Goal: Task Accomplishment & Management: Manage account settings

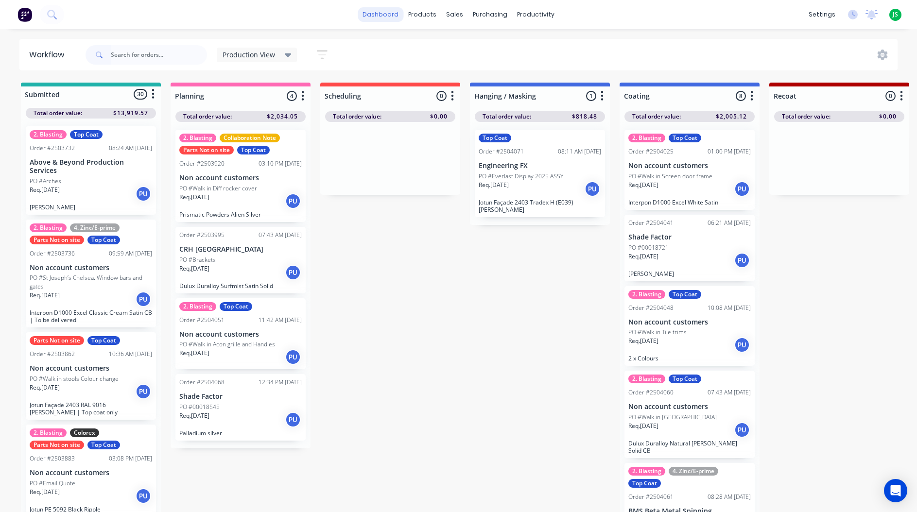
click at [394, 13] on link "dashboard" at bounding box center [381, 14] width 46 height 15
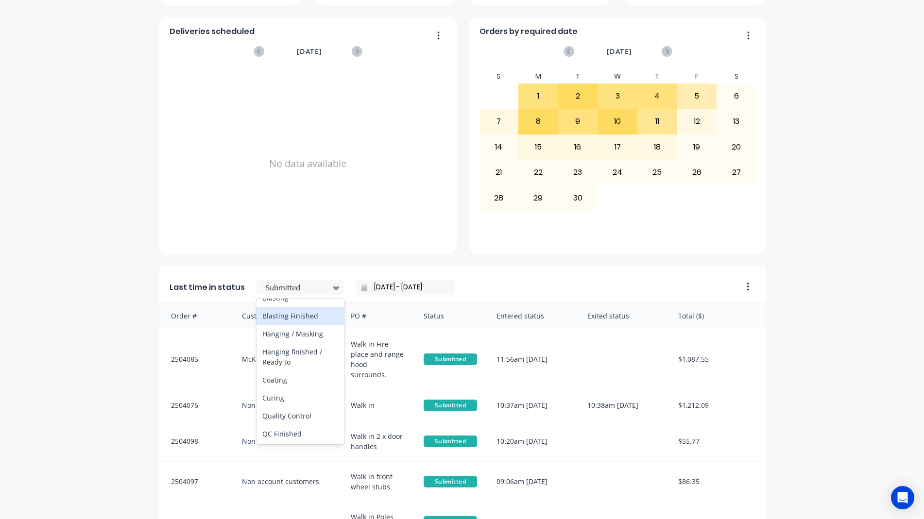
scroll to position [340, 0]
click at [295, 341] on div "Coating" at bounding box center [300, 332] width 87 height 18
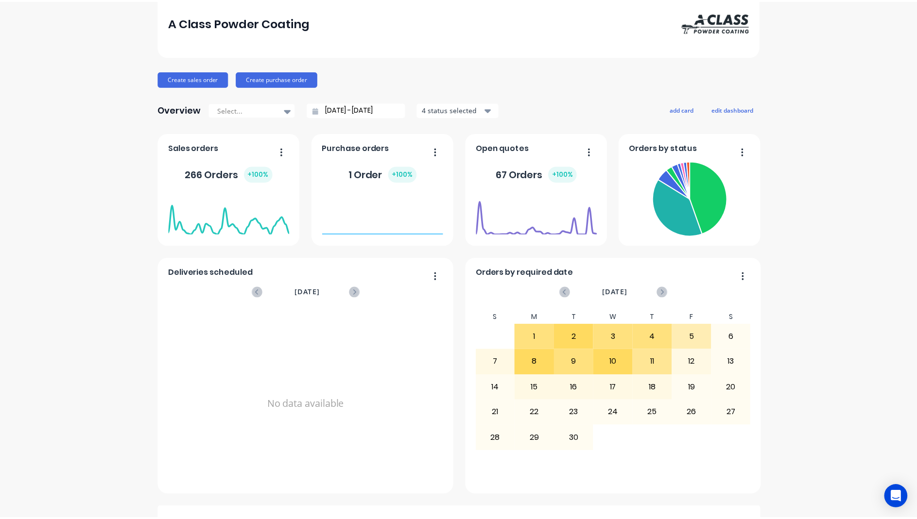
scroll to position [0, 0]
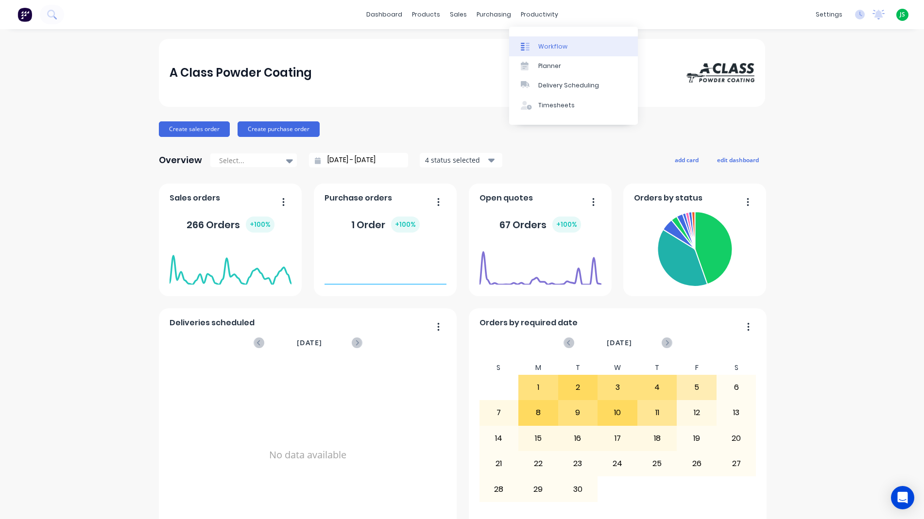
click at [535, 50] on div at bounding box center [528, 46] width 15 height 9
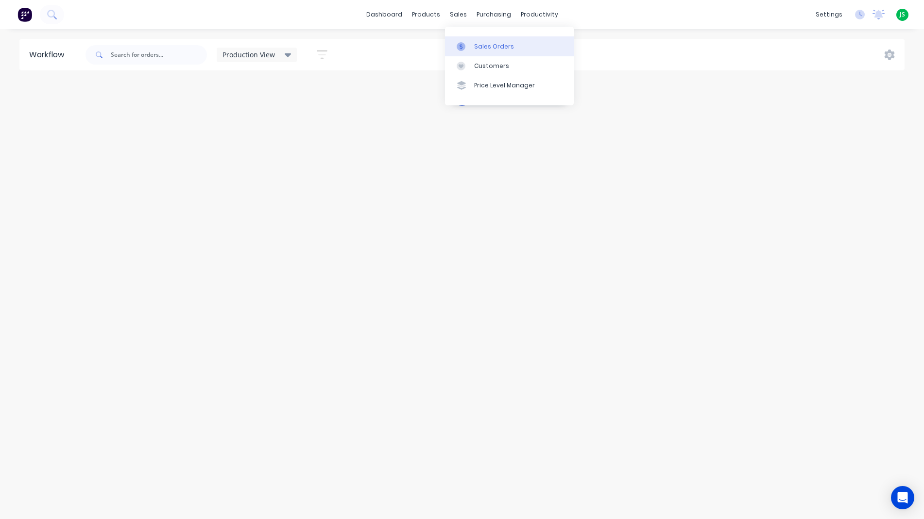
drag, startPoint x: 464, startPoint y: 17, endPoint x: 466, endPoint y: 47, distance: 30.2
click at [466, 47] on div at bounding box center [464, 46] width 15 height 9
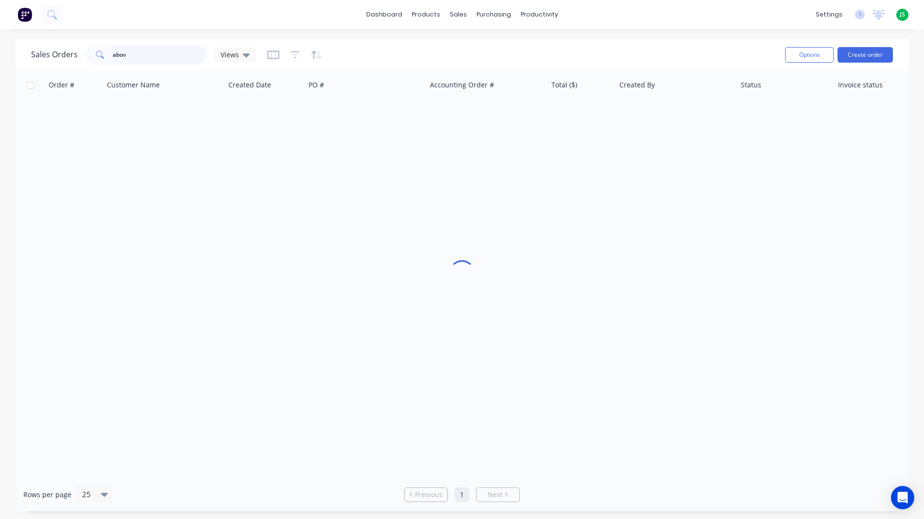
click at [172, 47] on input "abov" at bounding box center [160, 54] width 95 height 19
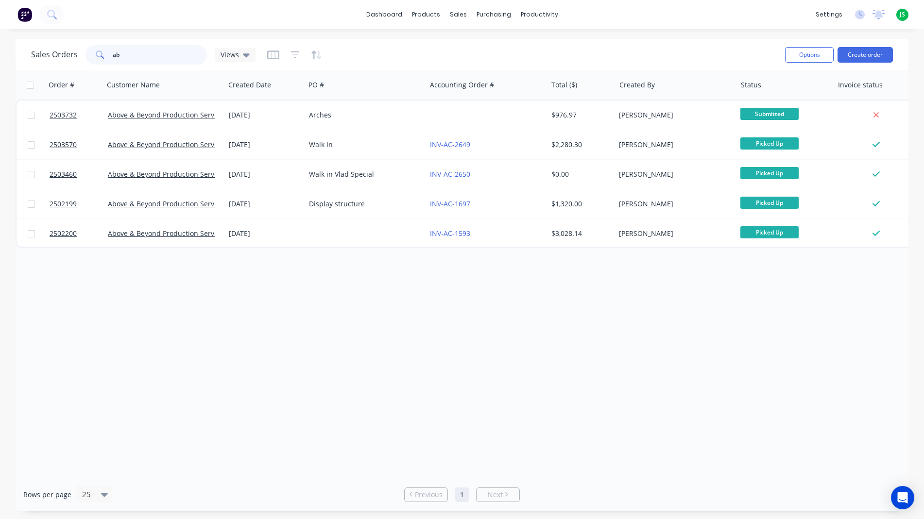
type input "a"
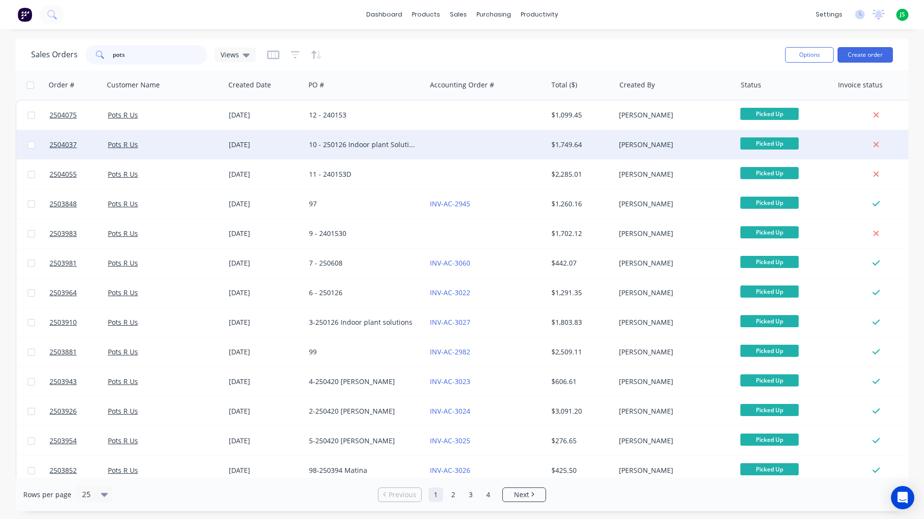
type input "pots"
click at [471, 139] on div at bounding box center [486, 144] width 121 height 29
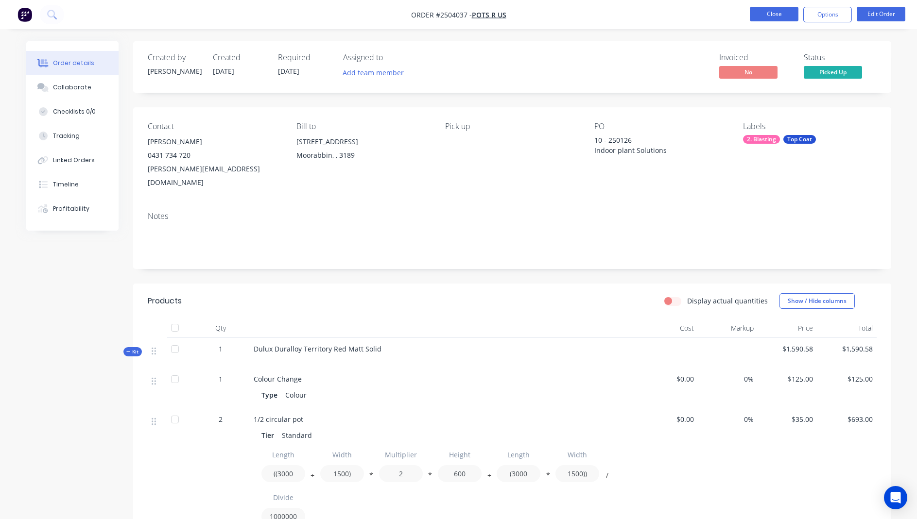
click at [782, 17] on button "Close" at bounding box center [774, 14] width 49 height 15
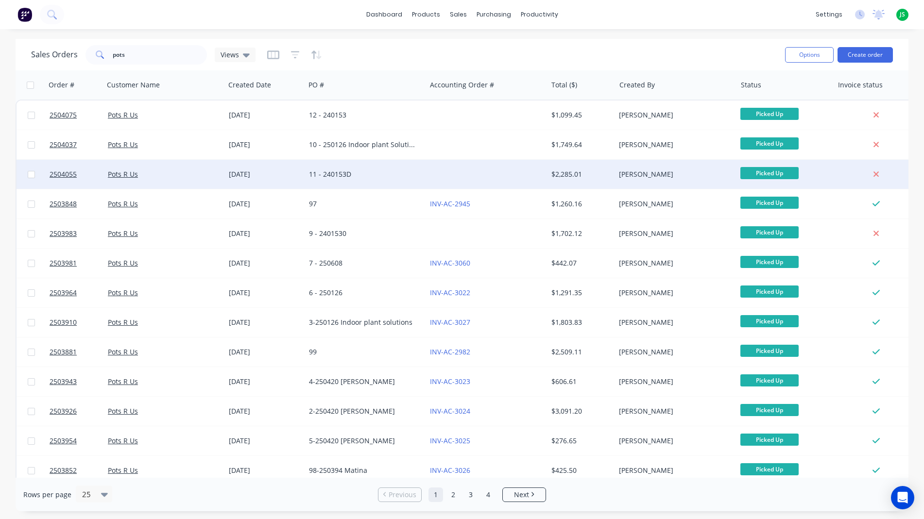
click at [514, 170] on div at bounding box center [486, 174] width 121 height 29
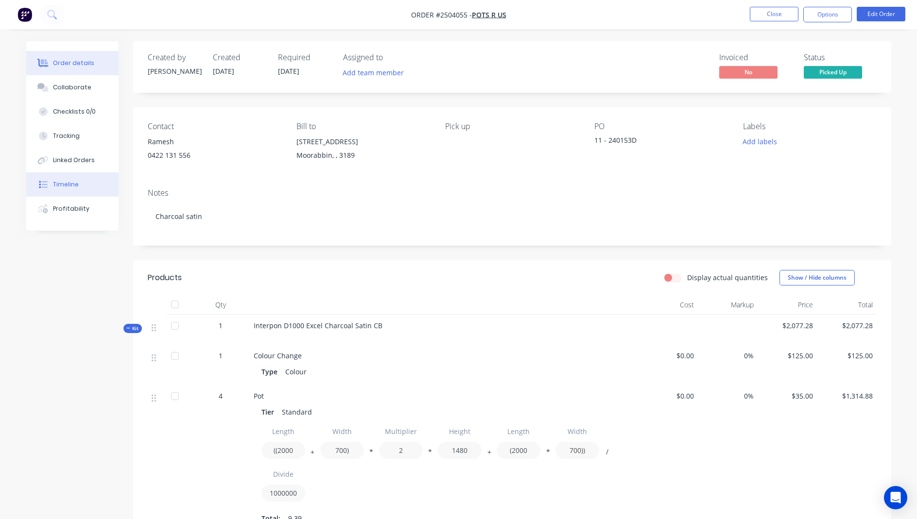
click at [96, 179] on button "Timeline" at bounding box center [72, 184] width 92 height 24
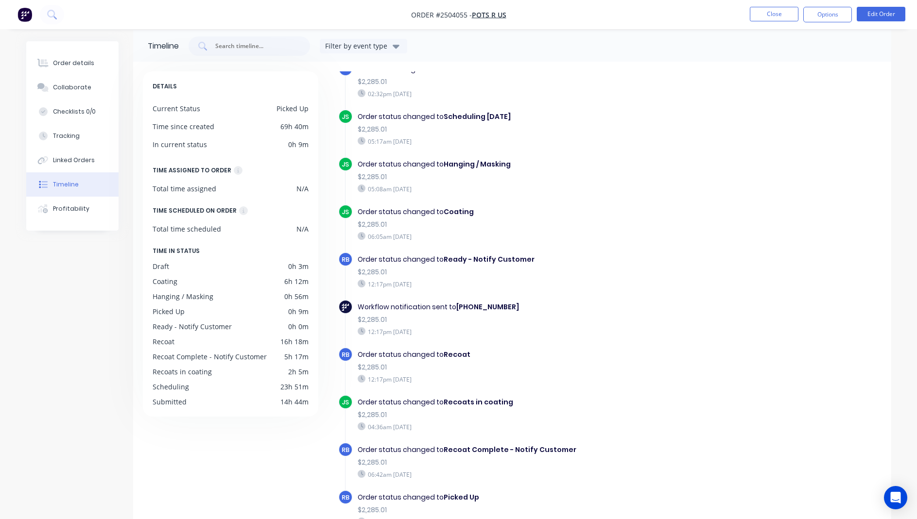
scroll to position [71, 0]
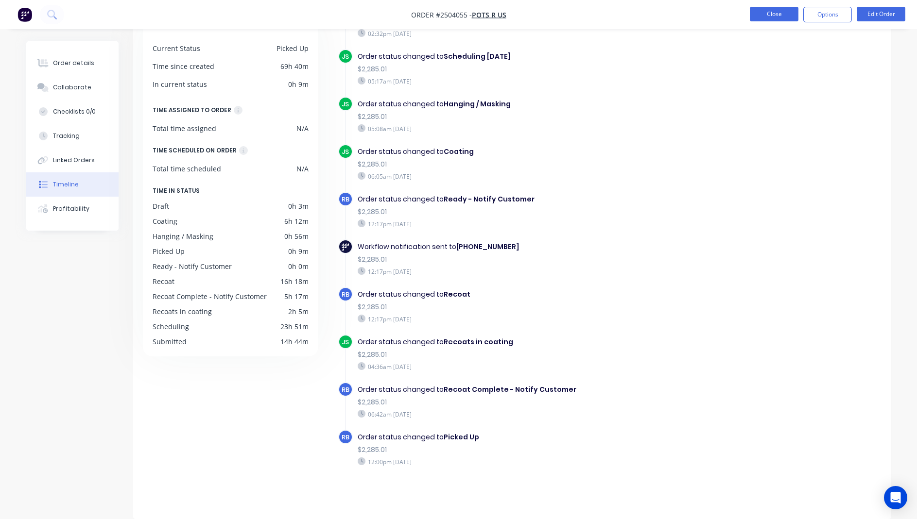
click at [775, 15] on button "Close" at bounding box center [774, 14] width 49 height 15
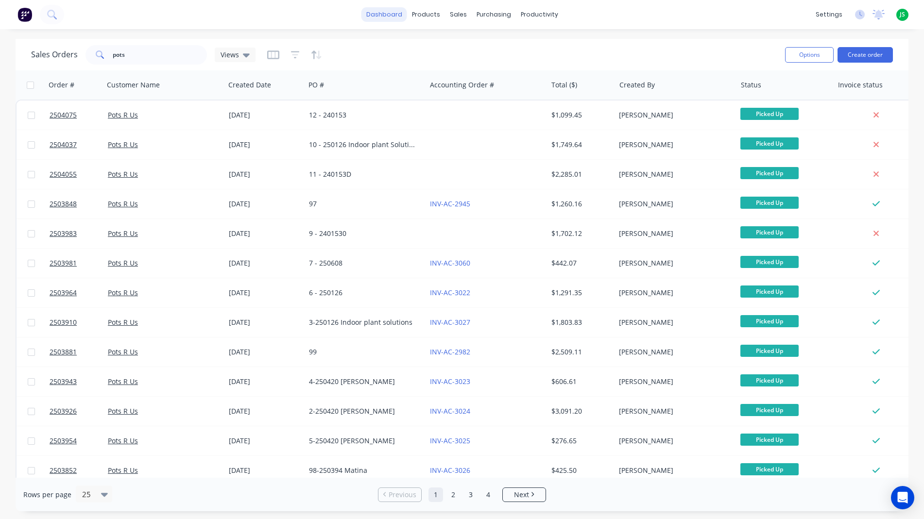
click at [372, 14] on link "dashboard" at bounding box center [385, 14] width 46 height 15
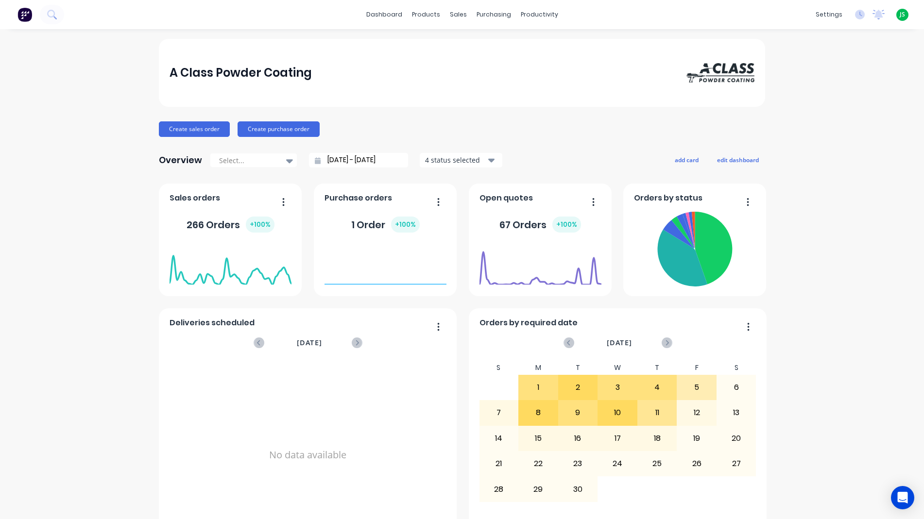
scroll to position [411, 0]
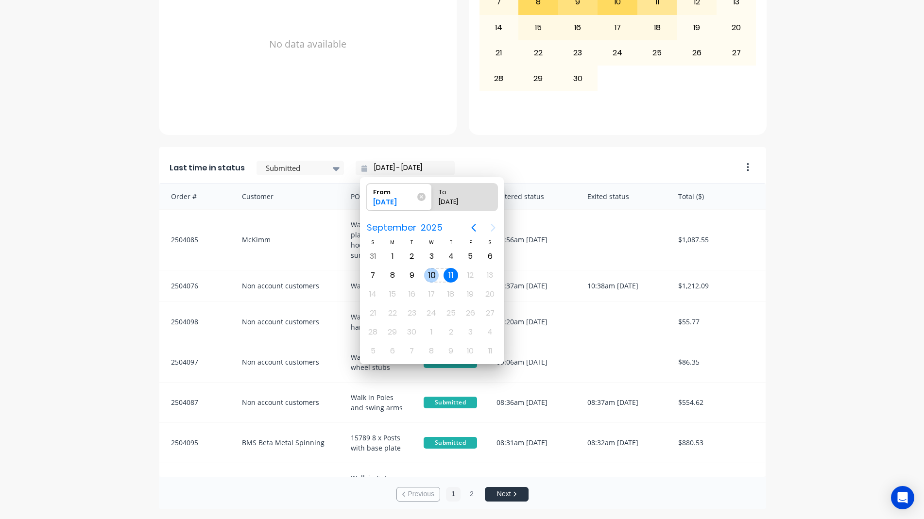
click at [431, 281] on div "10" at bounding box center [431, 275] width 15 height 15
type input "[DATE] - [DATE]"
radio input "false"
radio input "true"
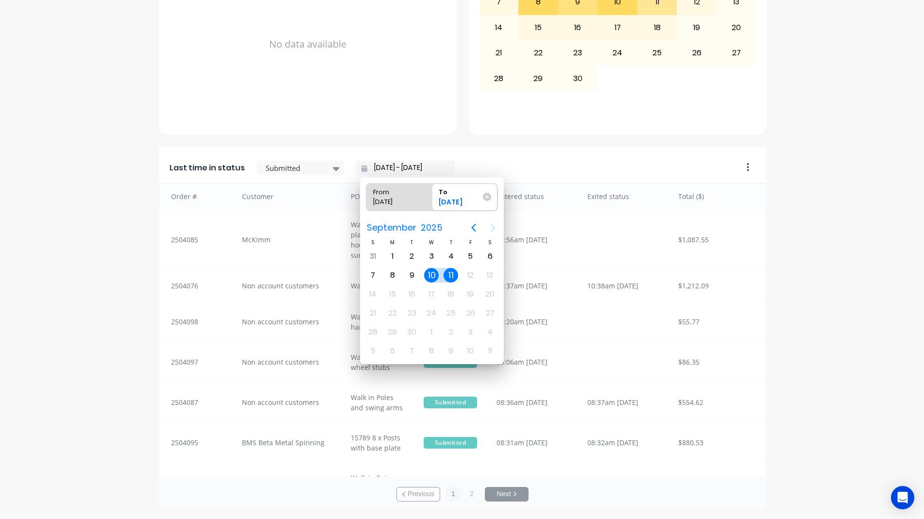
click at [431, 281] on div "10" at bounding box center [431, 275] width 15 height 15
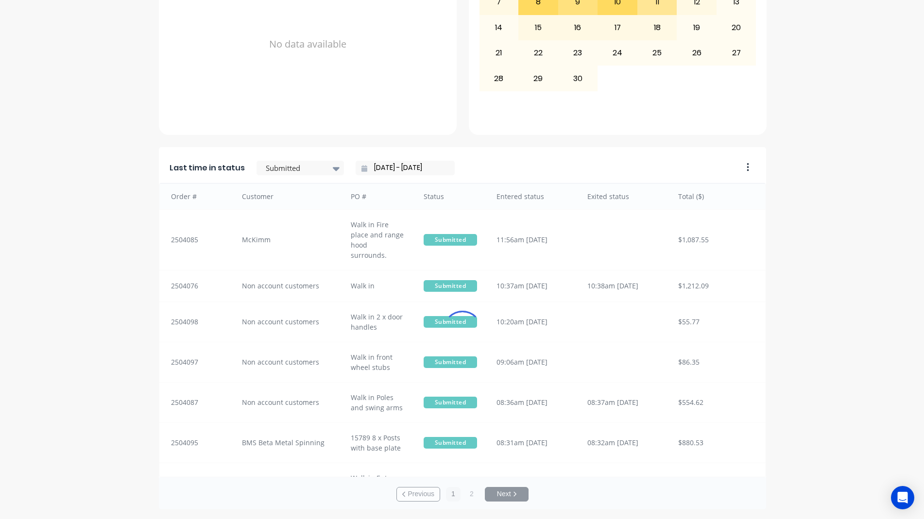
type input "[DATE] - [DATE]"
click at [313, 163] on div at bounding box center [295, 168] width 61 height 12
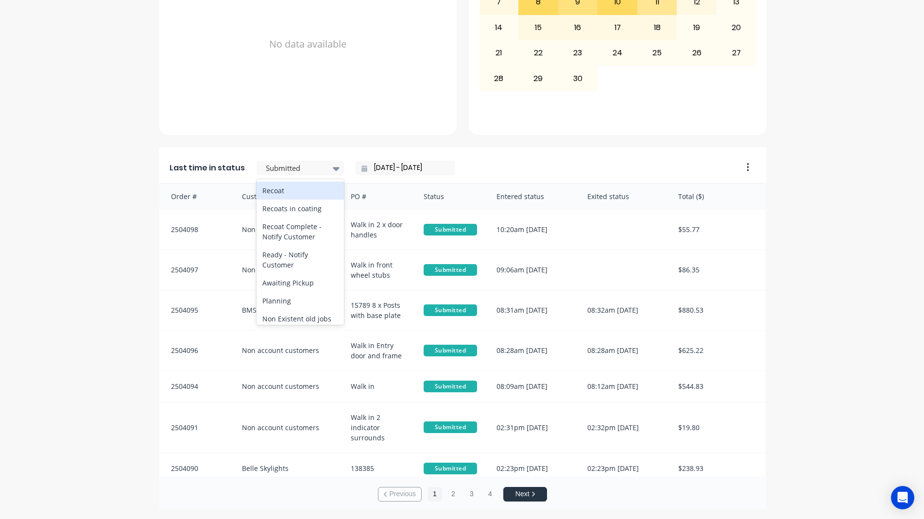
scroll to position [437, 0]
click at [305, 270] on div "Ready - Notify Customer" at bounding box center [300, 256] width 87 height 28
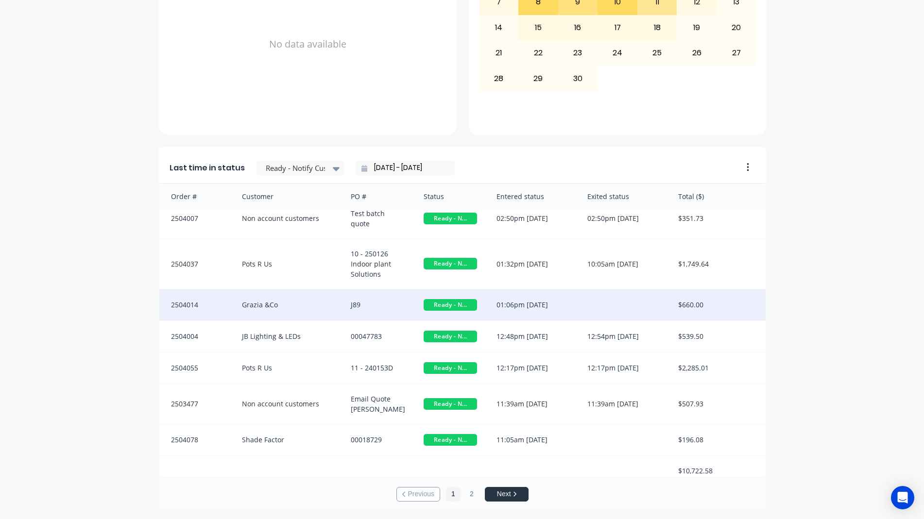
scroll to position [0, 0]
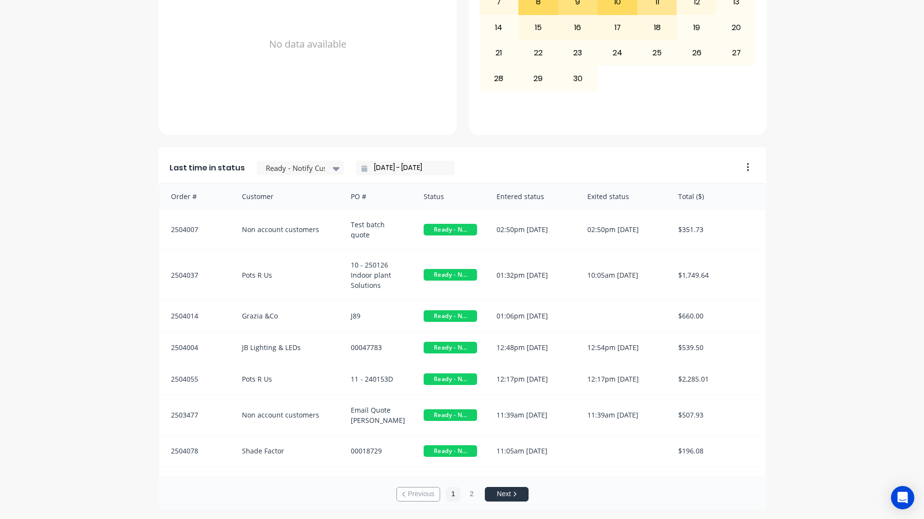
click at [513, 496] on icon at bounding box center [515, 495] width 4 height 6
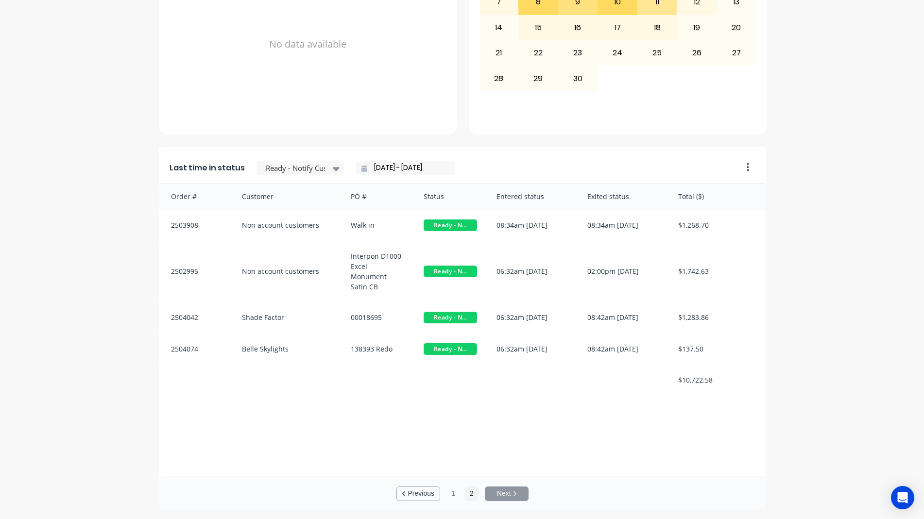
click at [418, 494] on button "Previous" at bounding box center [419, 494] width 44 height 15
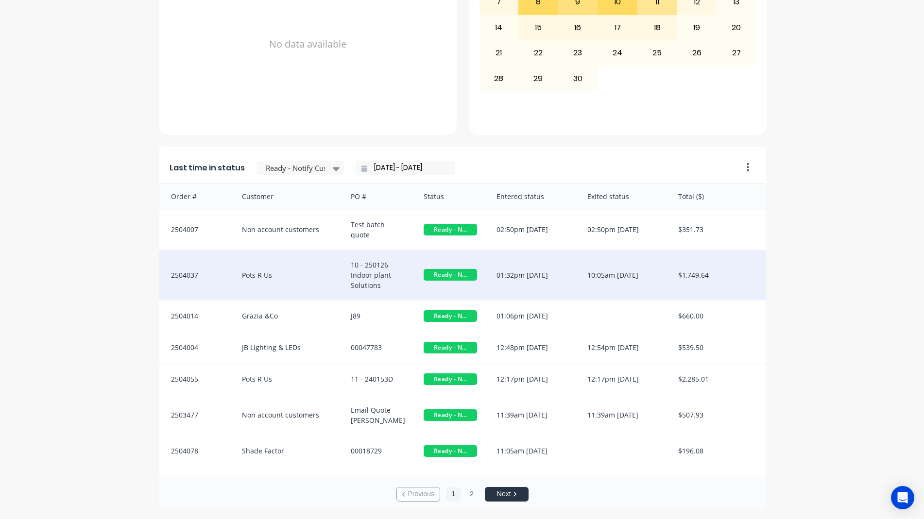
click at [397, 265] on div "10 - 250126 Indoor plant Solutions" at bounding box center [377, 275] width 73 height 50
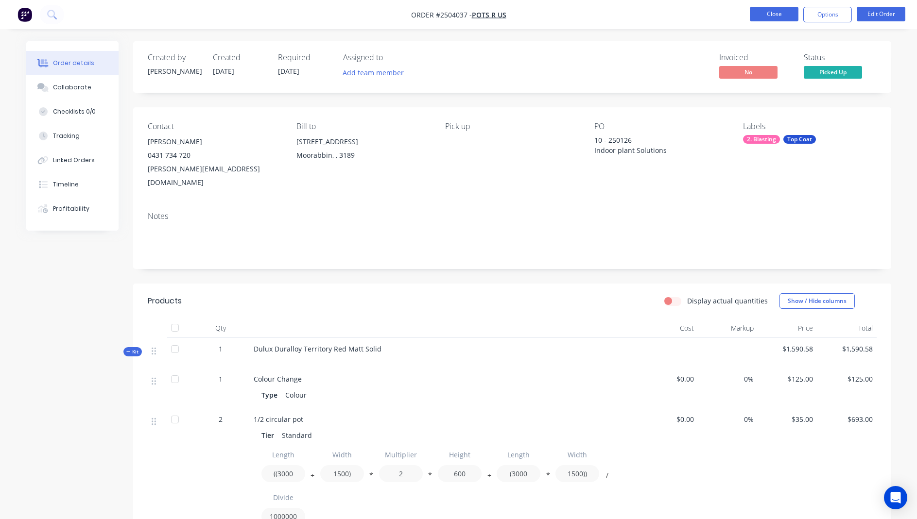
click at [768, 10] on button "Close" at bounding box center [774, 14] width 49 height 15
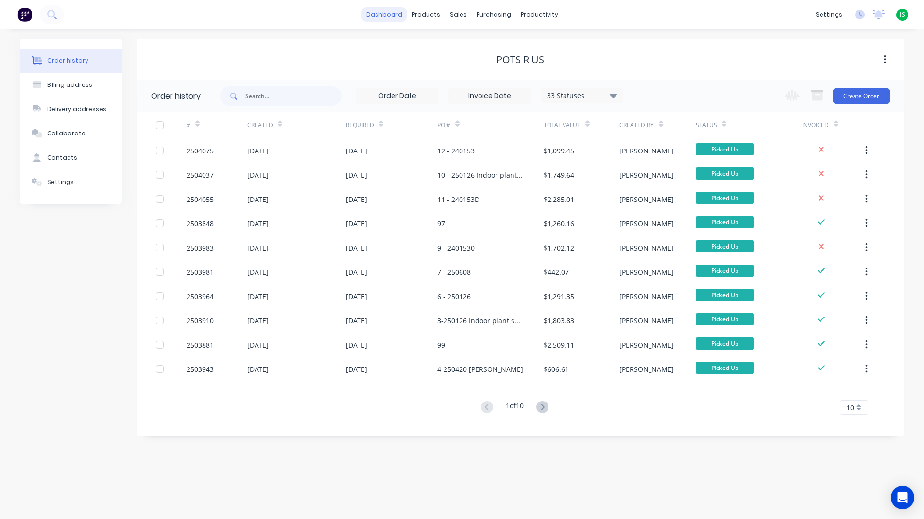
click at [380, 9] on link "dashboard" at bounding box center [385, 14] width 46 height 15
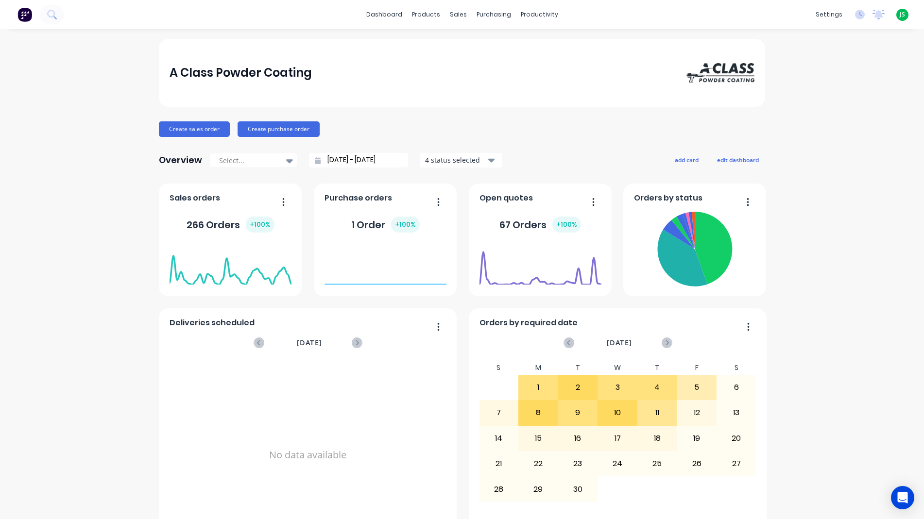
scroll to position [340, 0]
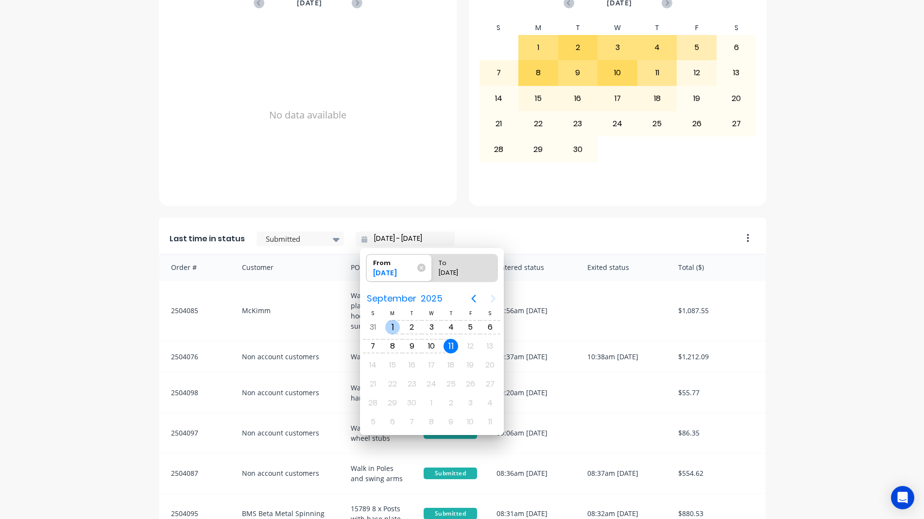
click at [396, 329] on div "1" at bounding box center [392, 327] width 15 height 15
type input "[DATE] - [DATE]"
radio input "false"
radio input "true"
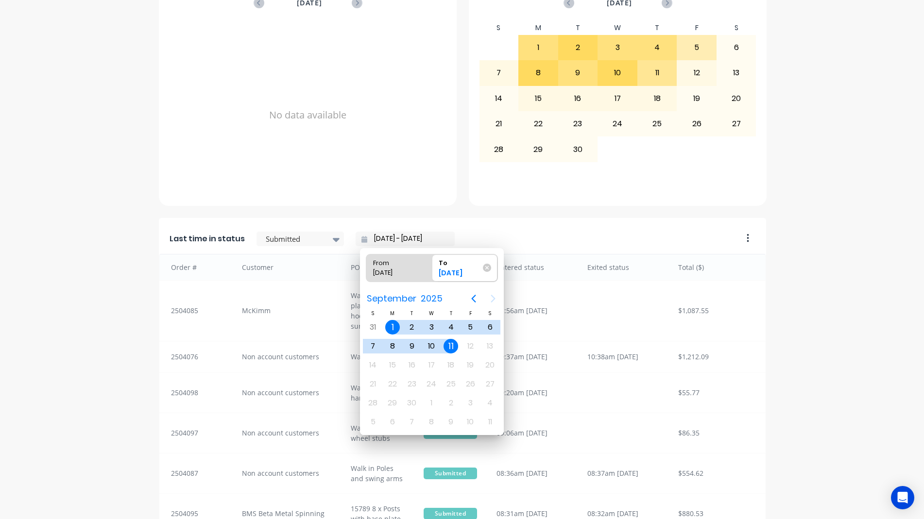
click at [451, 347] on div "11" at bounding box center [451, 346] width 15 height 15
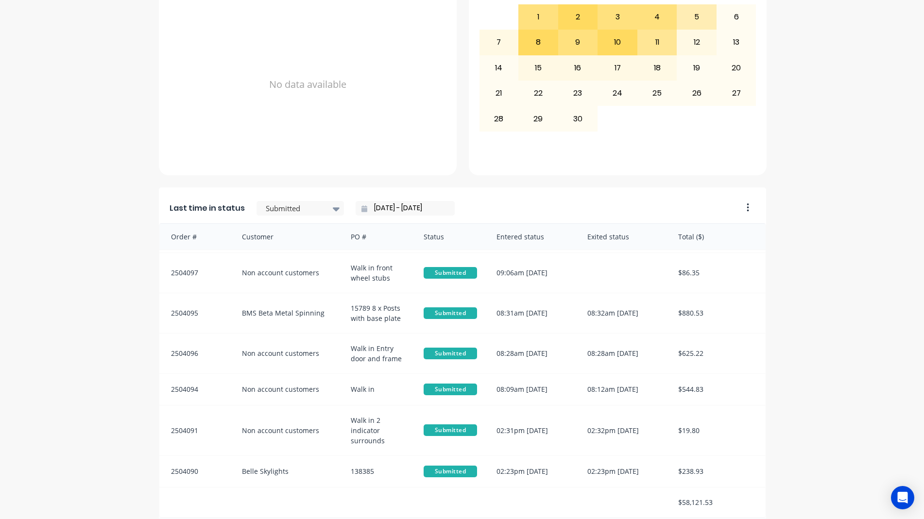
scroll to position [411, 0]
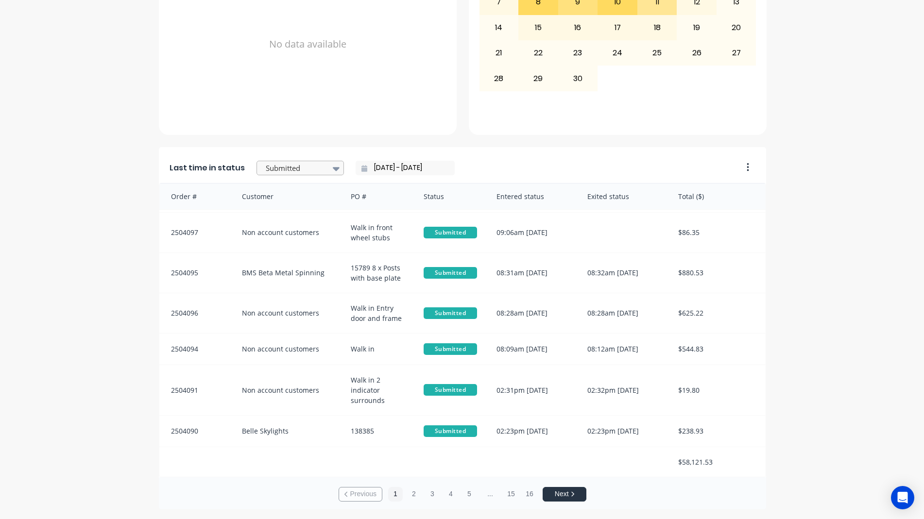
click at [278, 167] on div at bounding box center [295, 168] width 61 height 12
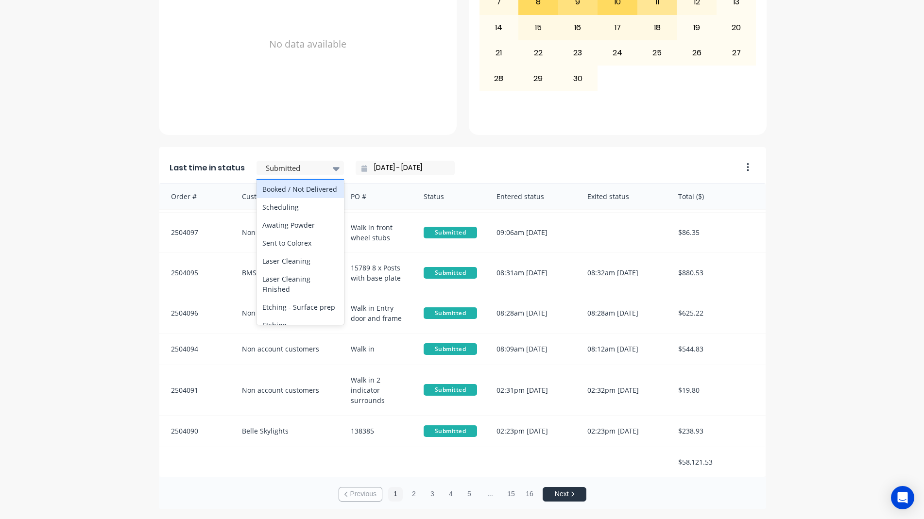
scroll to position [340, 0]
click at [297, 221] on div "Coating" at bounding box center [300, 212] width 87 height 18
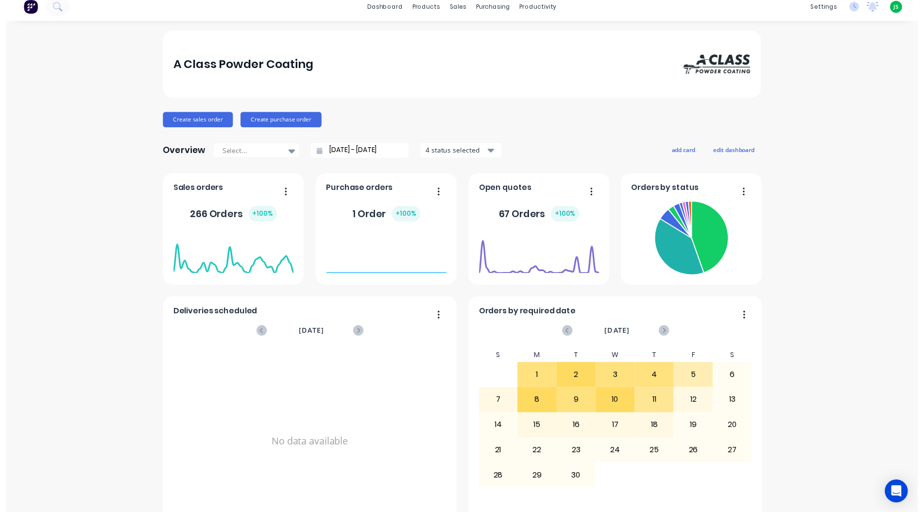
scroll to position [0, 0]
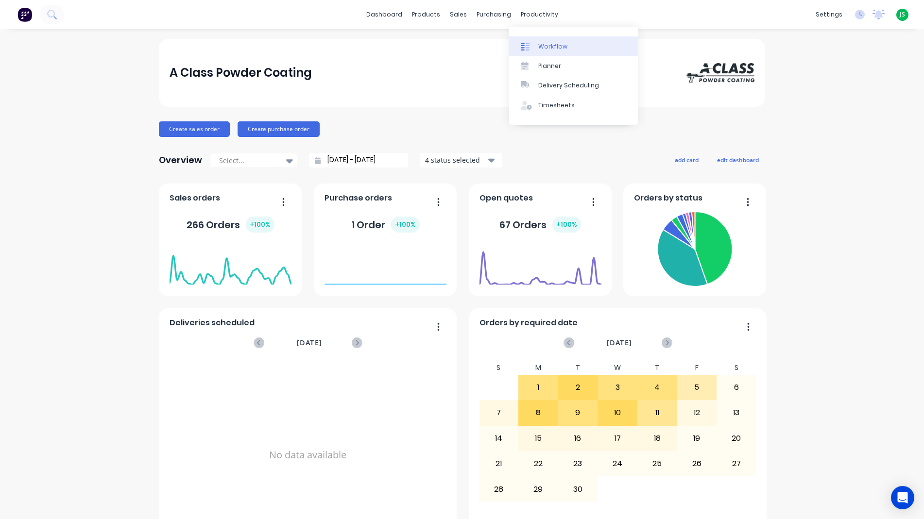
click at [542, 52] on link "Workflow" at bounding box center [573, 45] width 129 height 19
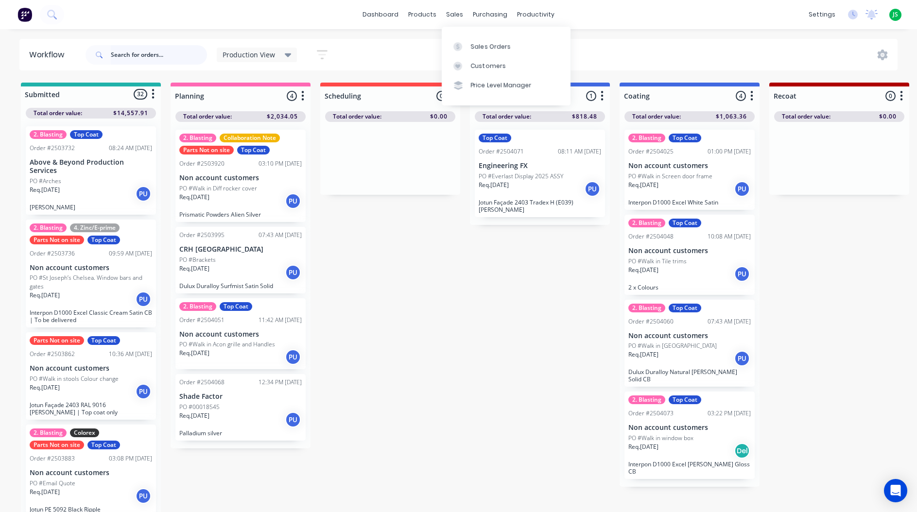
click at [179, 53] on input "text" at bounding box center [159, 54] width 96 height 19
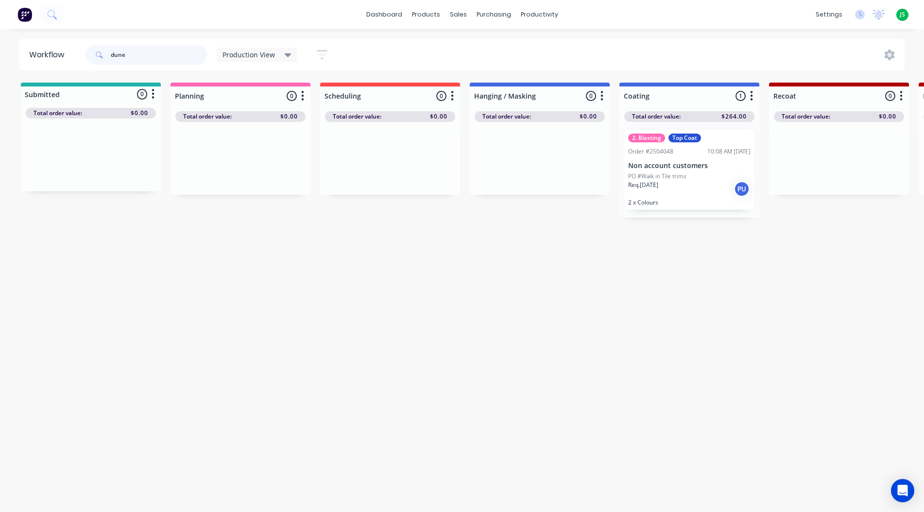
type input "dune"
click at [650, 182] on p "Req. [DATE]" at bounding box center [643, 185] width 30 height 9
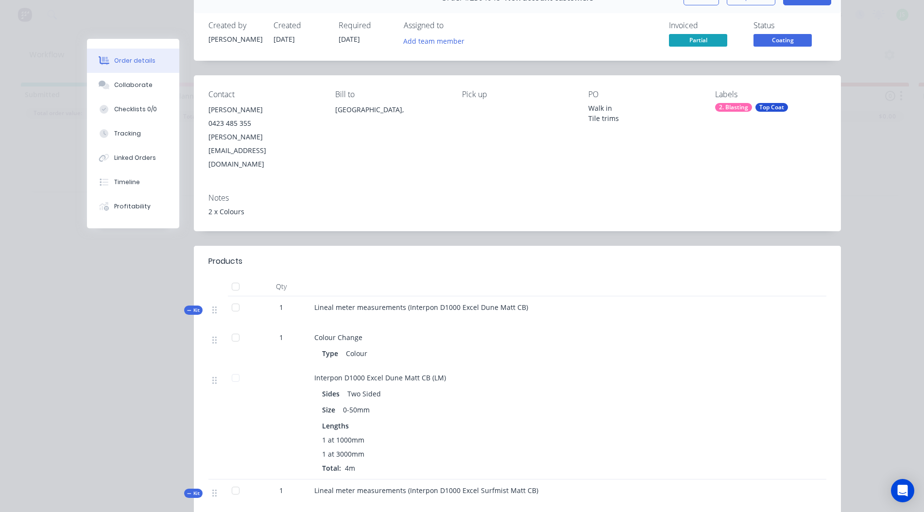
scroll to position [49, 0]
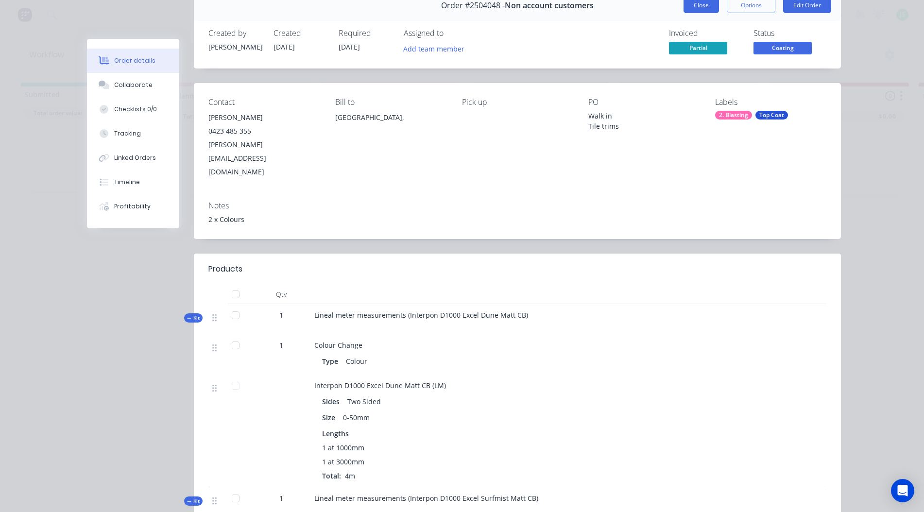
click at [696, 10] on button "Close" at bounding box center [701, 6] width 35 height 16
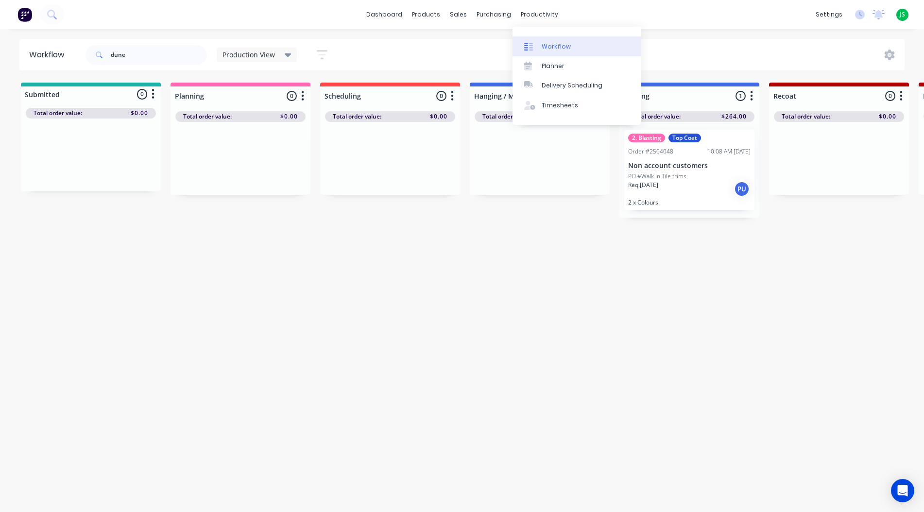
click at [537, 42] on div at bounding box center [531, 46] width 15 height 9
click at [695, 193] on div "Req. [DATE] PU" at bounding box center [689, 189] width 122 height 17
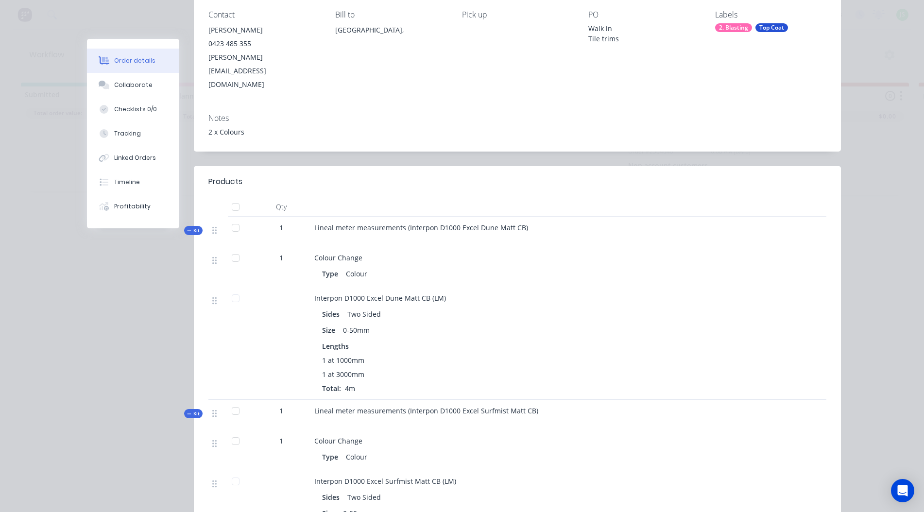
scroll to position [0, 0]
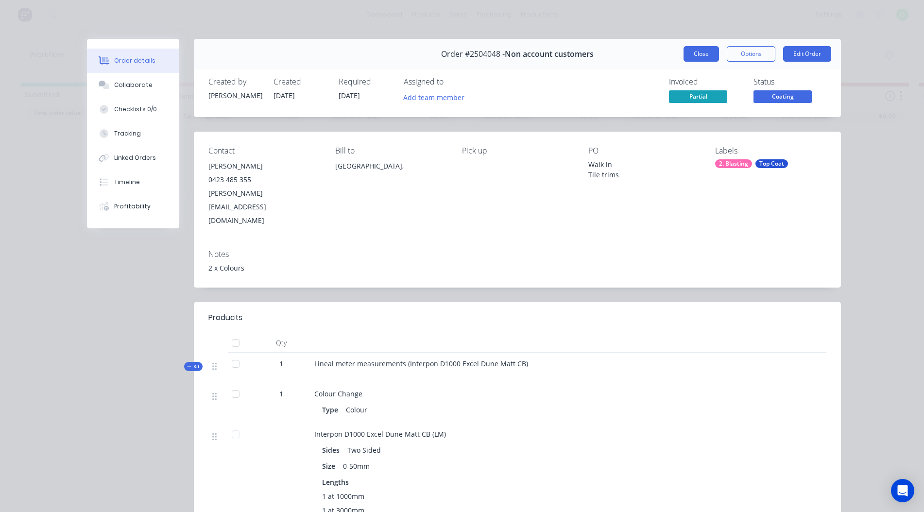
click at [706, 53] on button "Close" at bounding box center [701, 54] width 35 height 16
